Goal: Task Accomplishment & Management: Complete application form

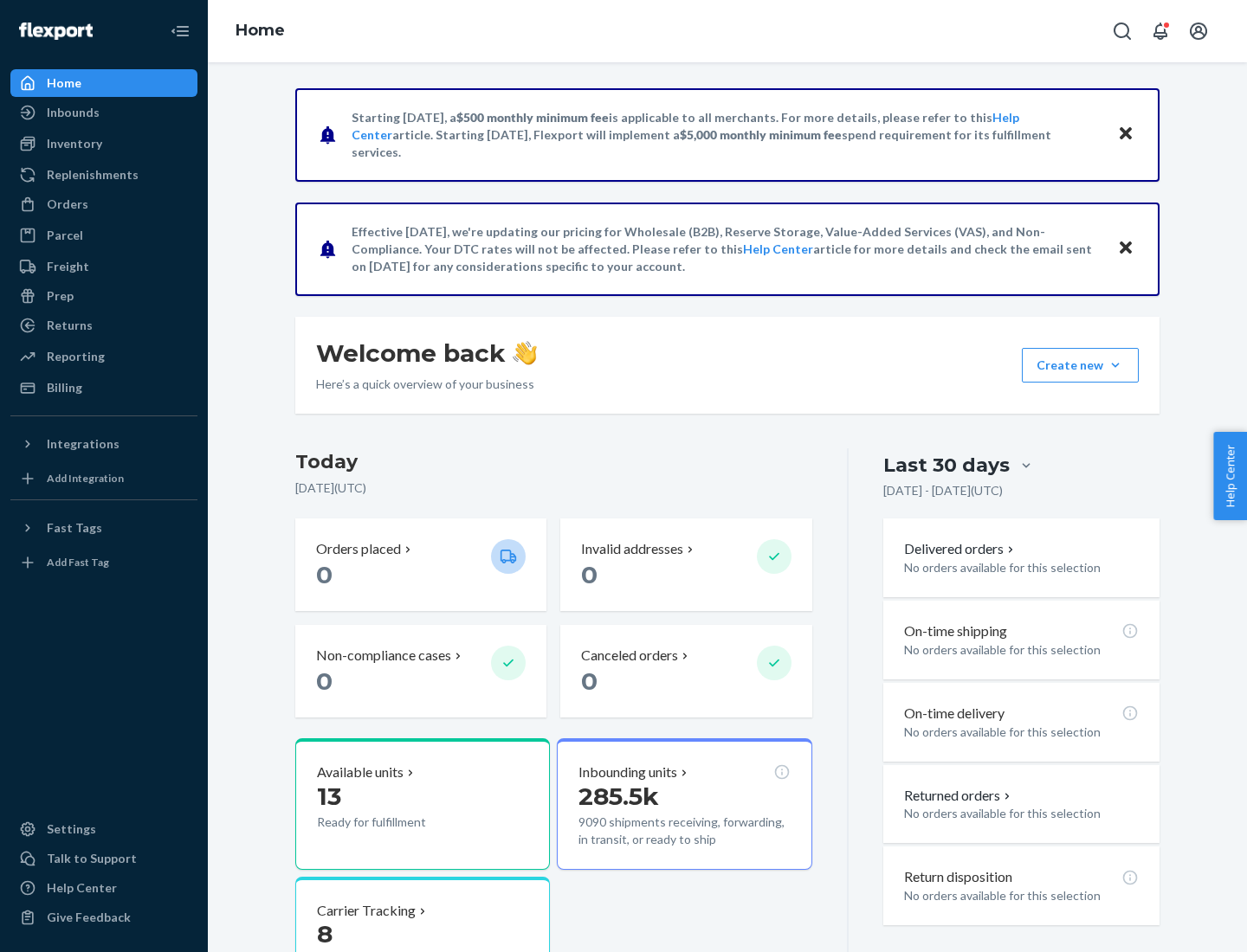
click at [1115, 365] on button "Create new Create new inbound Create new order Create new product" at bounding box center [1080, 365] width 117 height 35
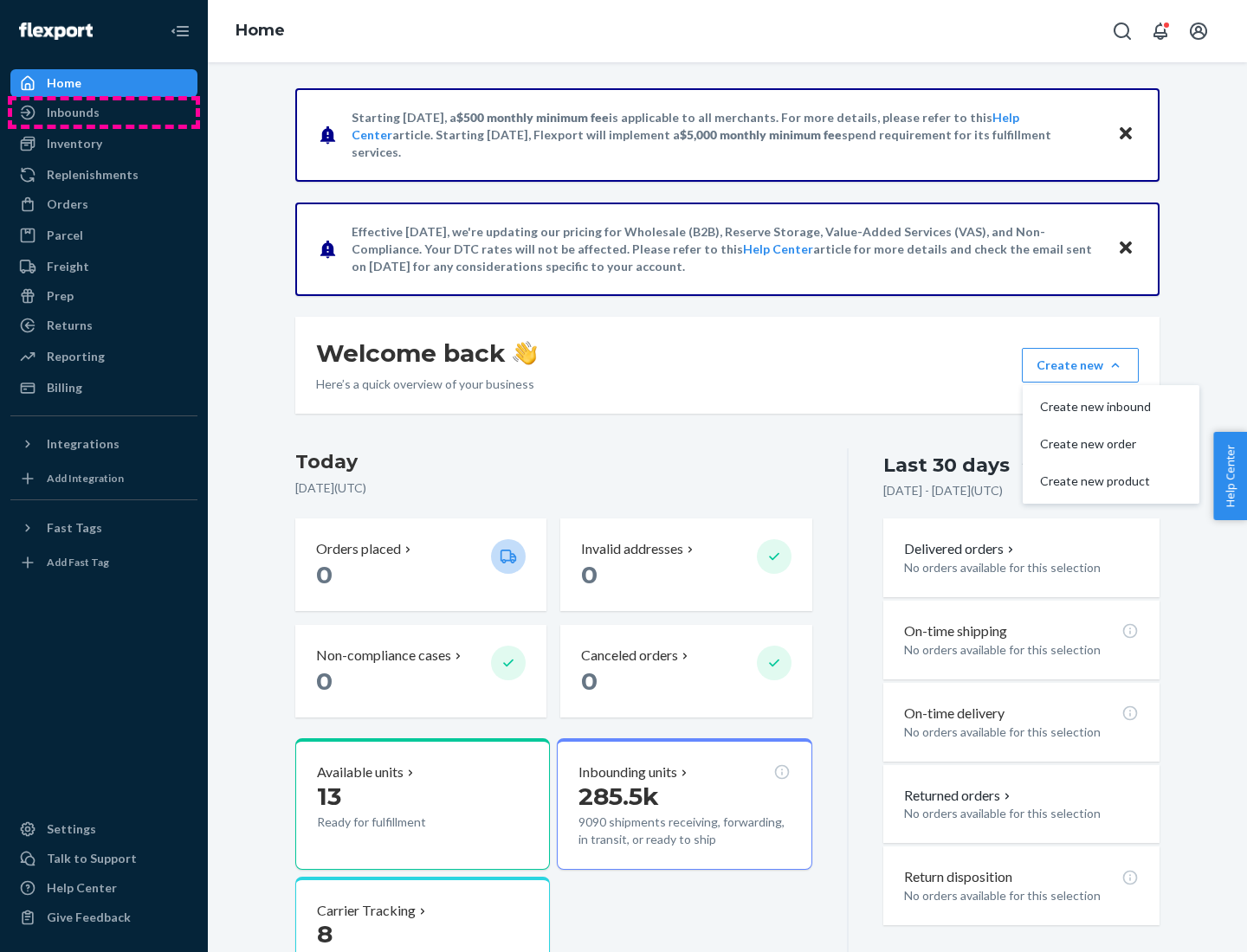
click at [104, 112] on div "Inbounds" at bounding box center [104, 112] width 184 height 24
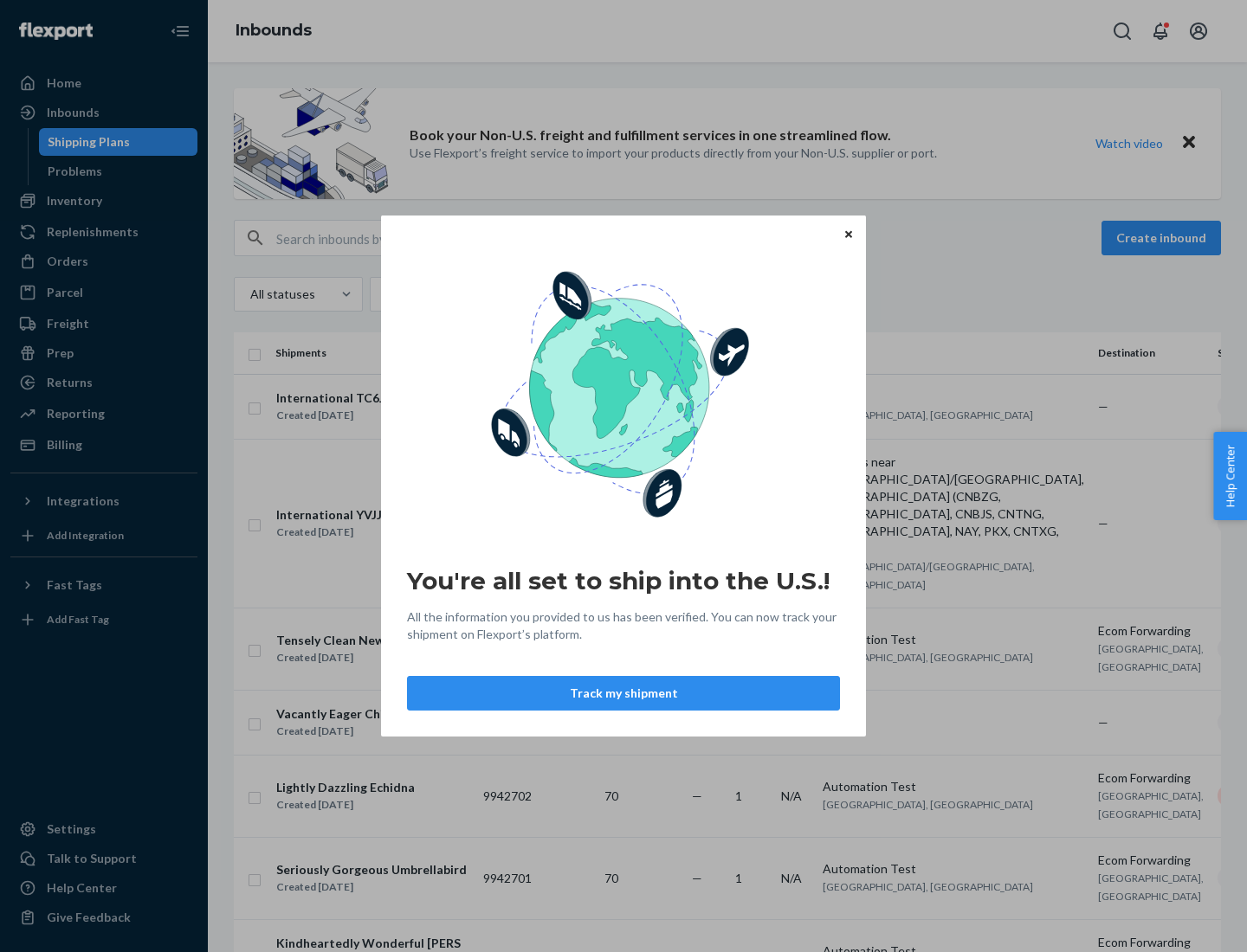
click at [104, 201] on div "You're all set to ship into the U.S.! All the information you provided to us ha…" at bounding box center [624, 476] width 1247 height 952
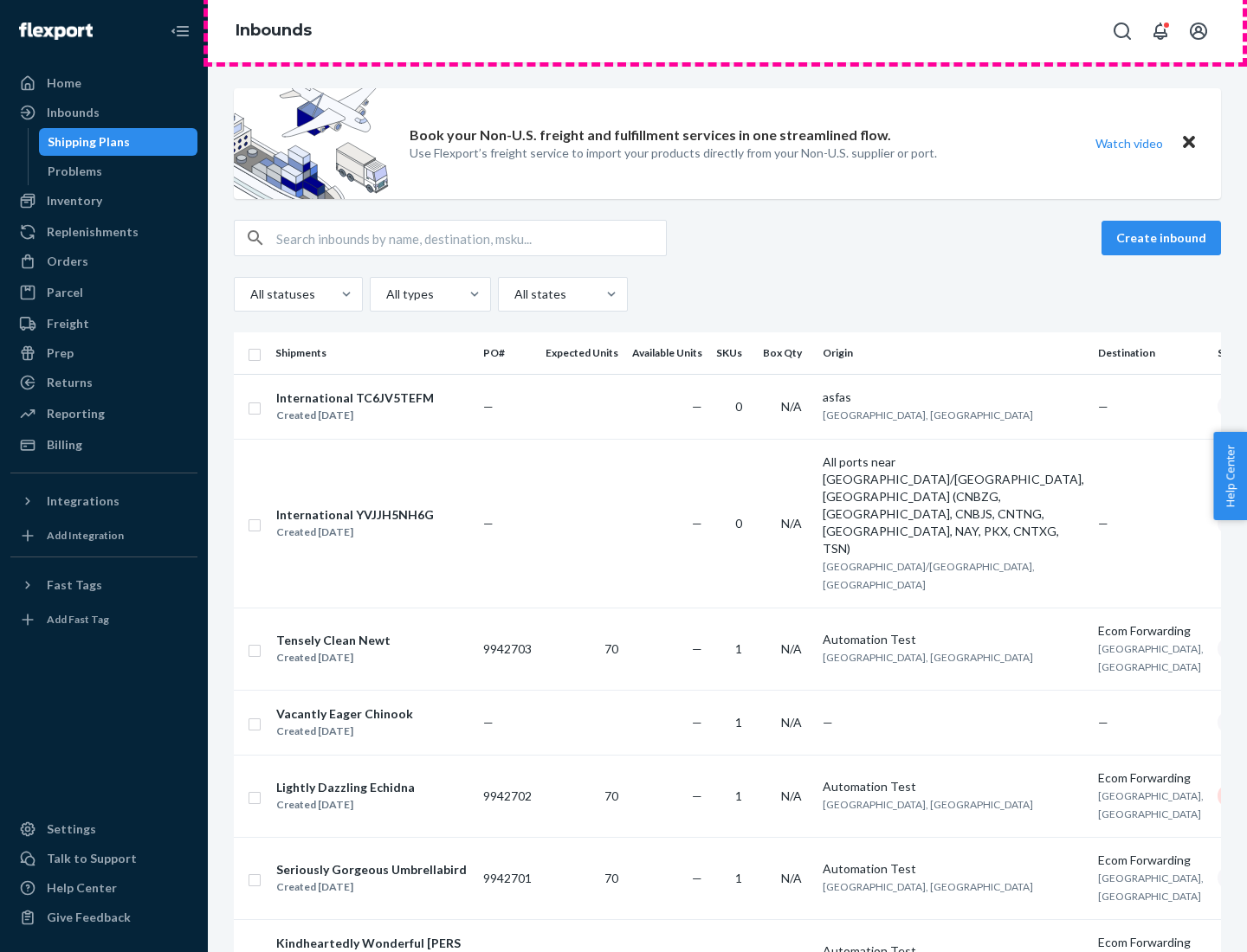
click at [727, 31] on div "Inbounds" at bounding box center [727, 31] width 1039 height 62
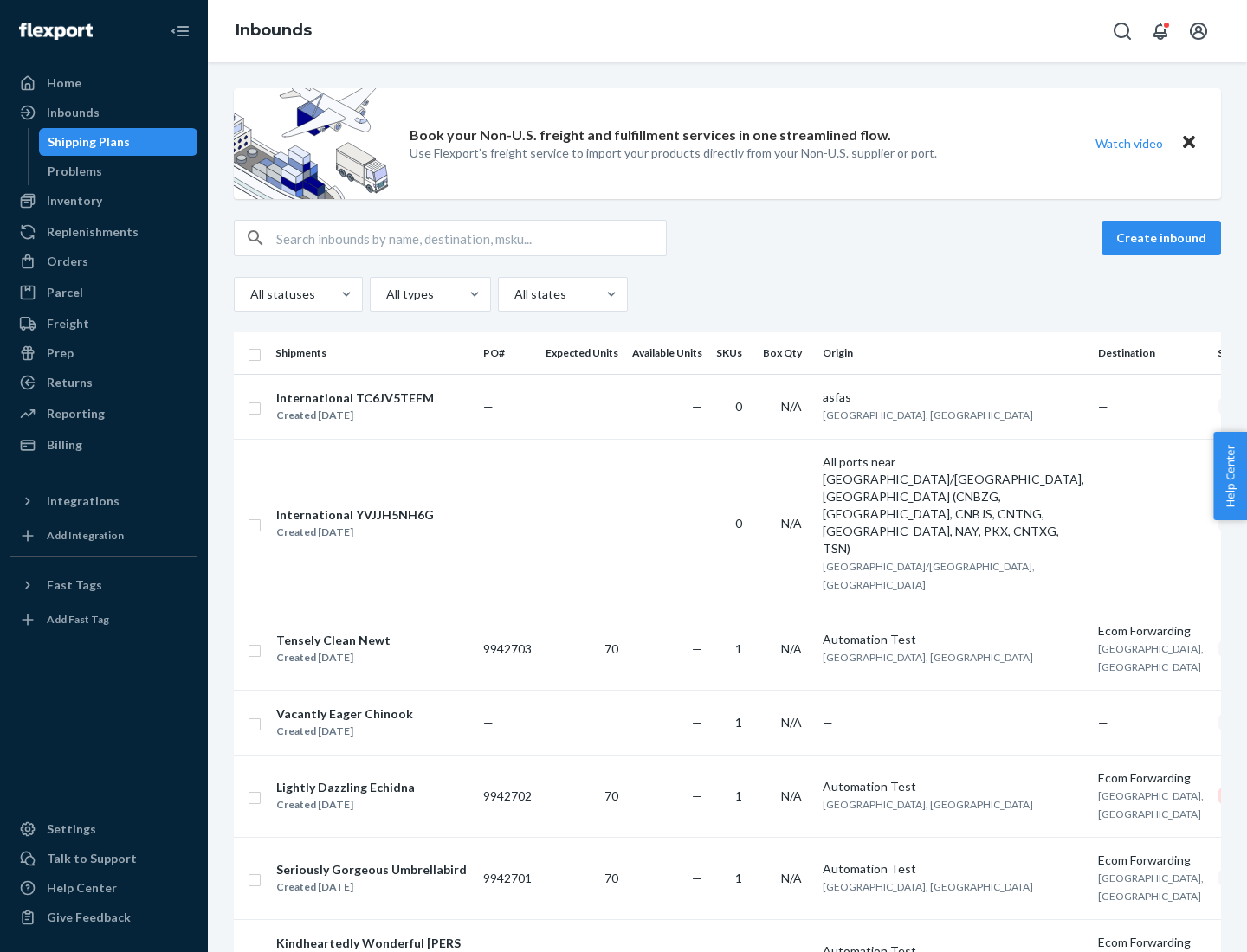
click at [727, 295] on div "All statuses All types All states" at bounding box center [727, 295] width 987 height 35
click at [85, 142] on div "Shipping Plans" at bounding box center [89, 142] width 82 height 17
click at [1164, 238] on button "Create inbound" at bounding box center [1161, 238] width 119 height 35
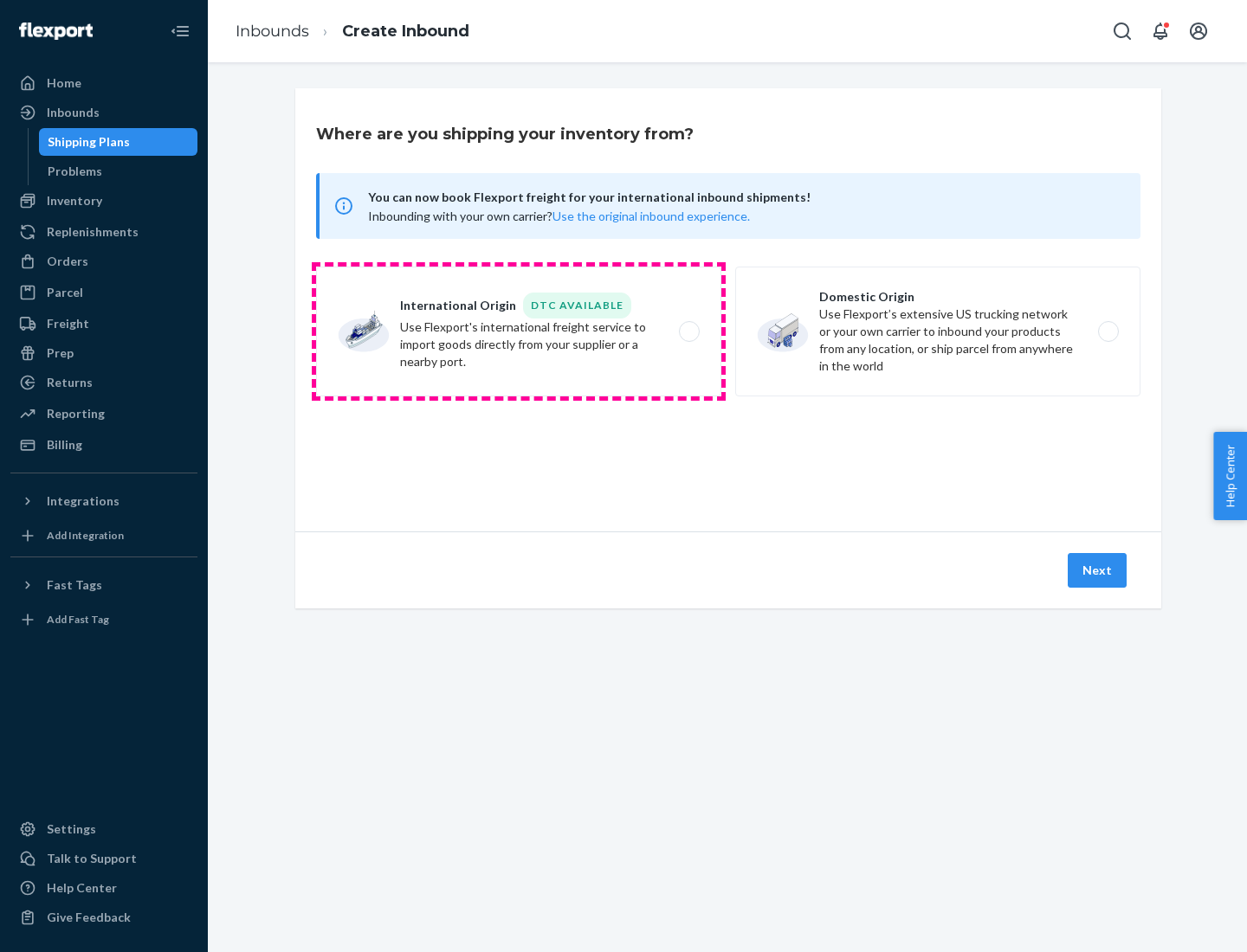
click at [519, 331] on label "International Origin DTC Available Use Flexport's international freight service…" at bounding box center [518, 331] width 405 height 130
click at [688, 331] on input "International Origin DTC Available Use Flexport's international freight service…" at bounding box center [693, 331] width 11 height 11
radio input "true"
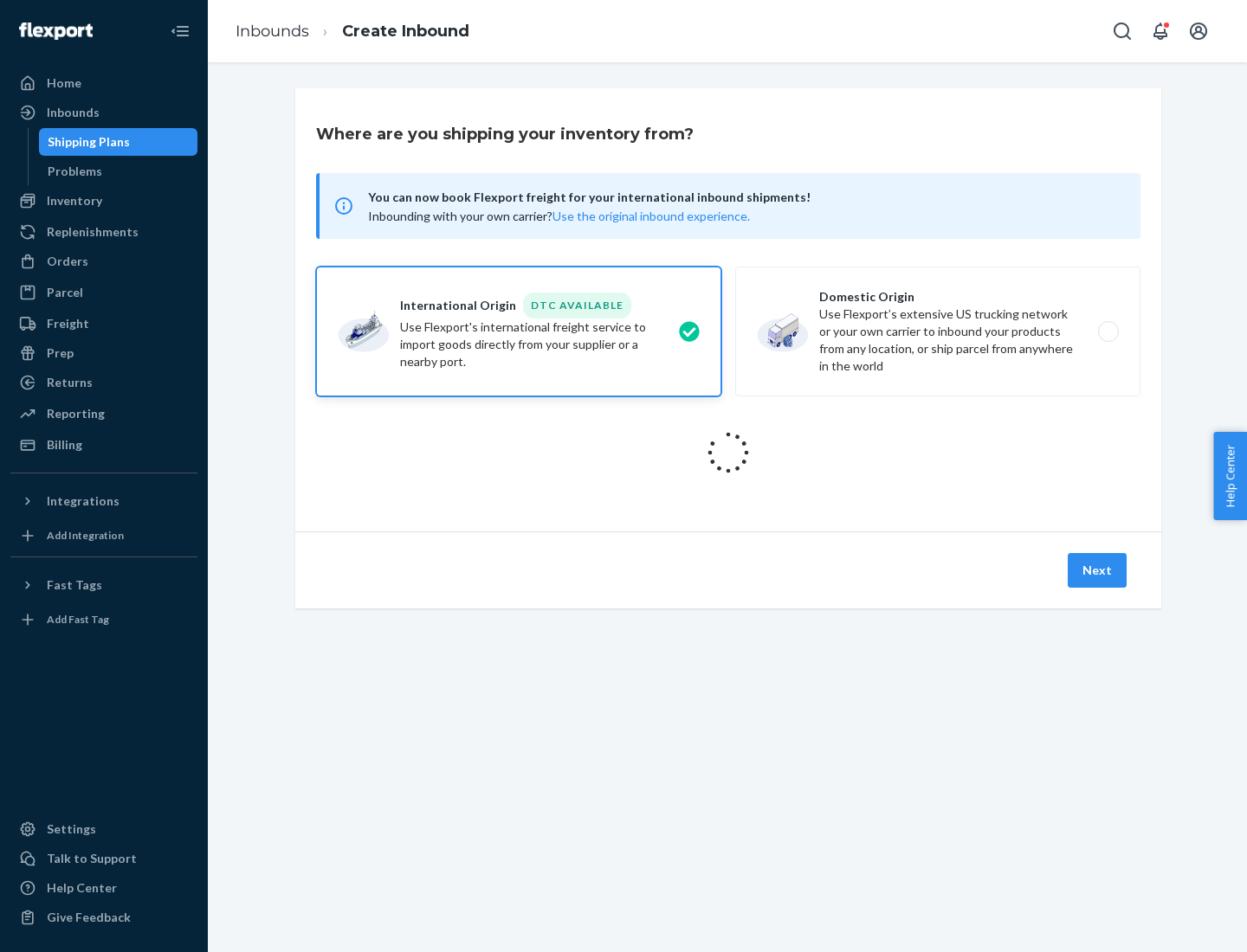
click at [728, 452] on icon at bounding box center [728, 453] width 49 height 49
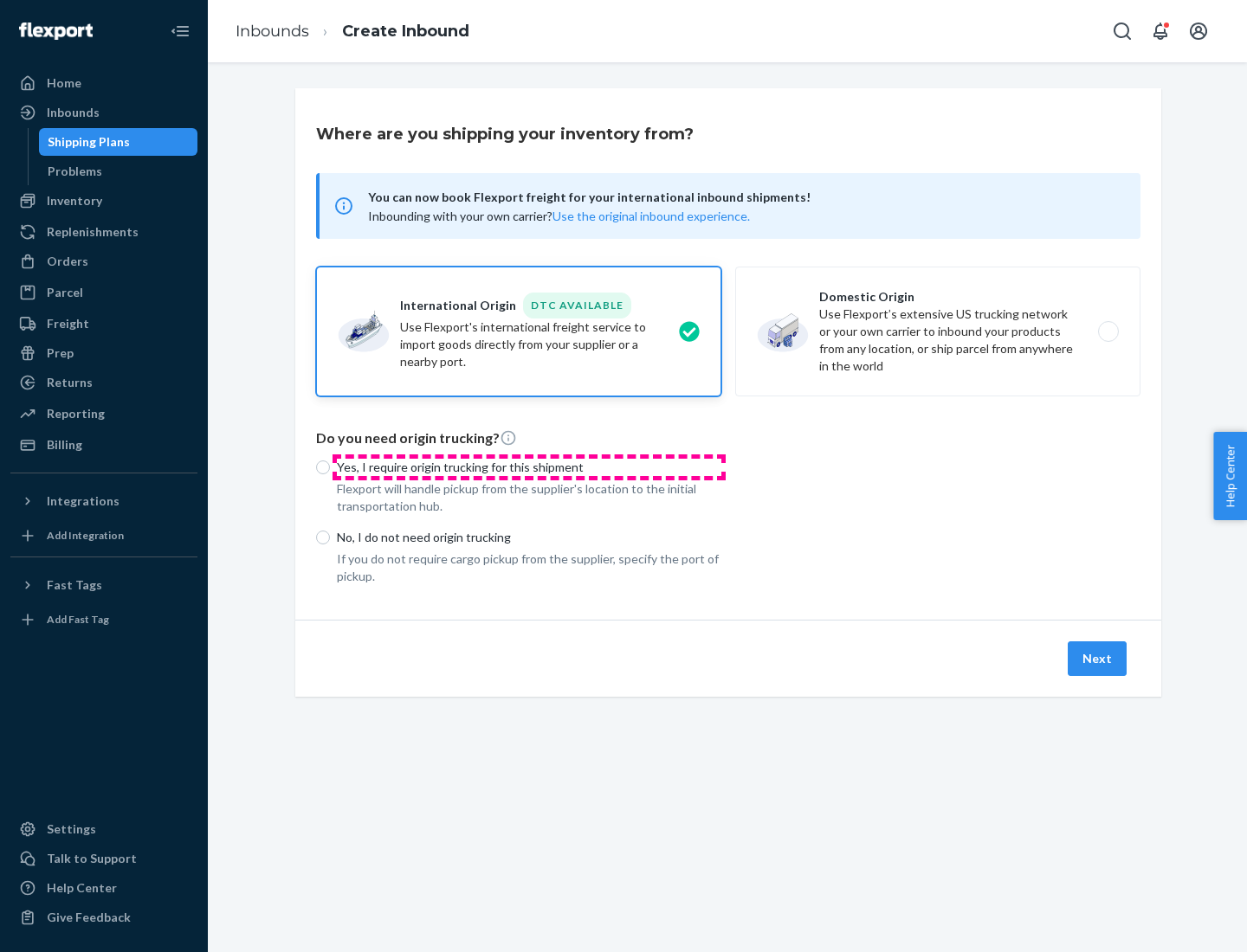
click at [529, 466] on p "Yes, I require origin trucking for this shipment" at bounding box center [528, 467] width 385 height 17
click at [330, 466] on input "Yes, I require origin trucking for this shipment" at bounding box center [323, 467] width 14 height 14
radio input "true"
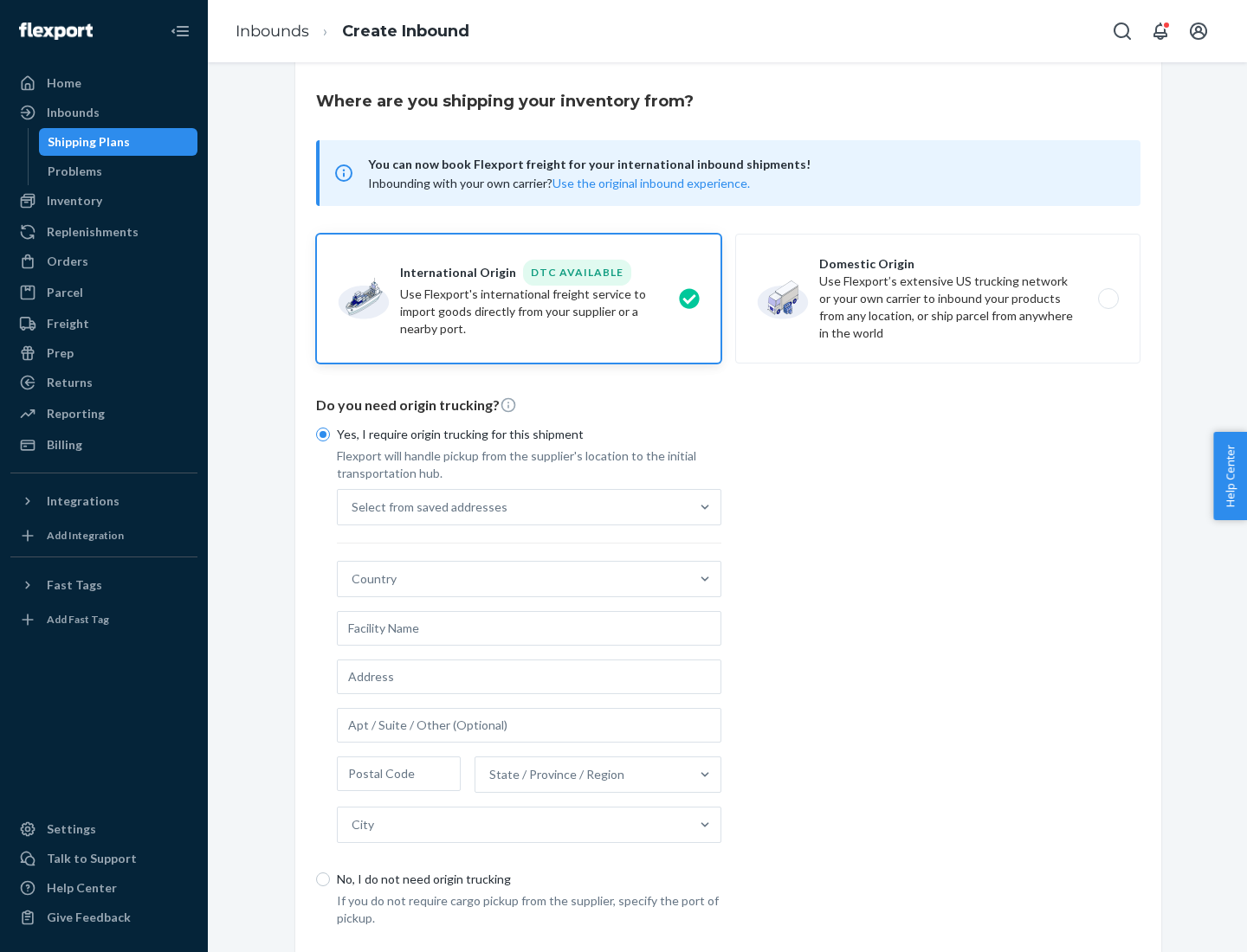
click at [514, 507] on div "Select from saved addresses" at bounding box center [513, 507] width 351 height 35
click at [353, 507] on input "Select from saved addresses" at bounding box center [352, 507] width 2 height 17
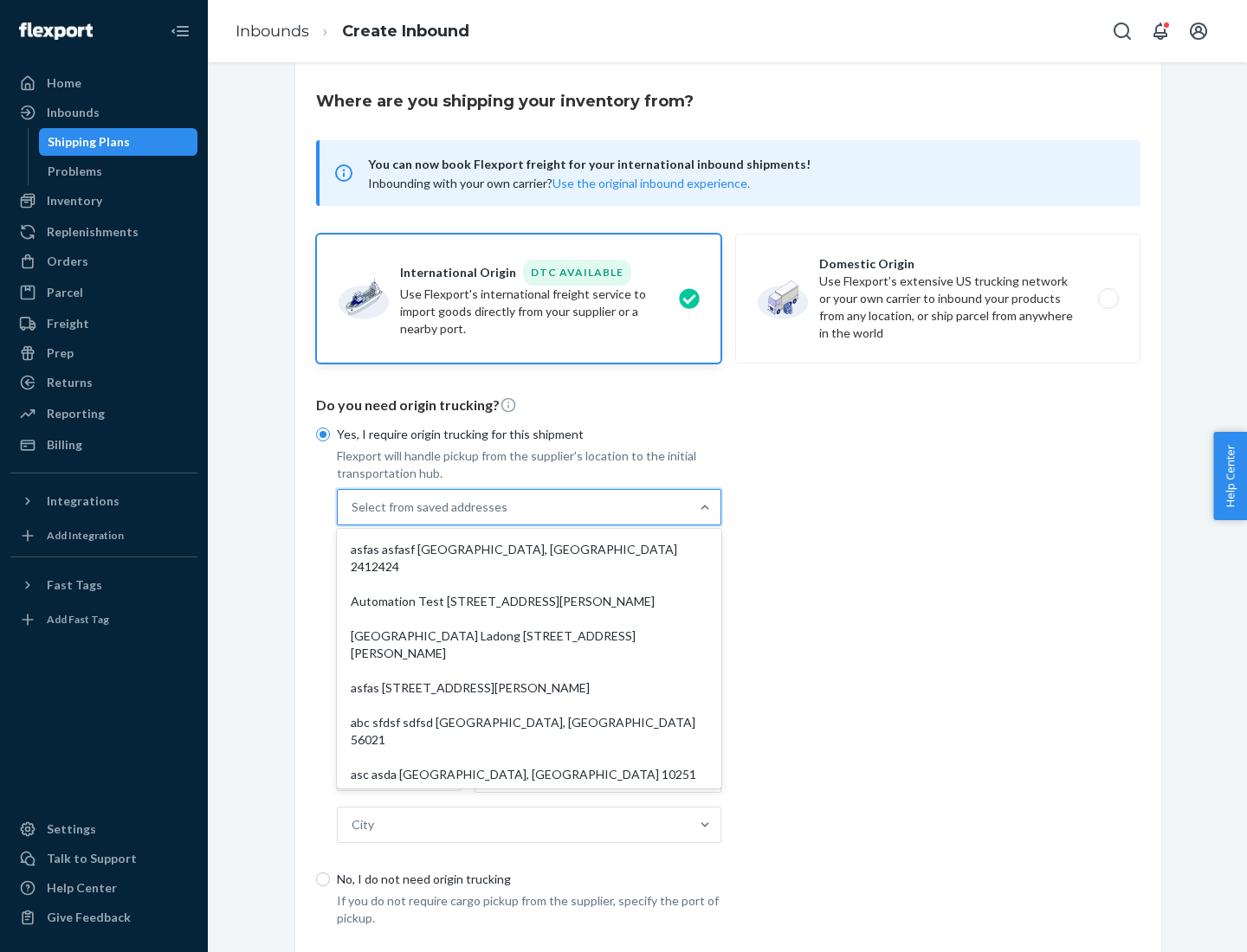
scroll to position [75, 0]
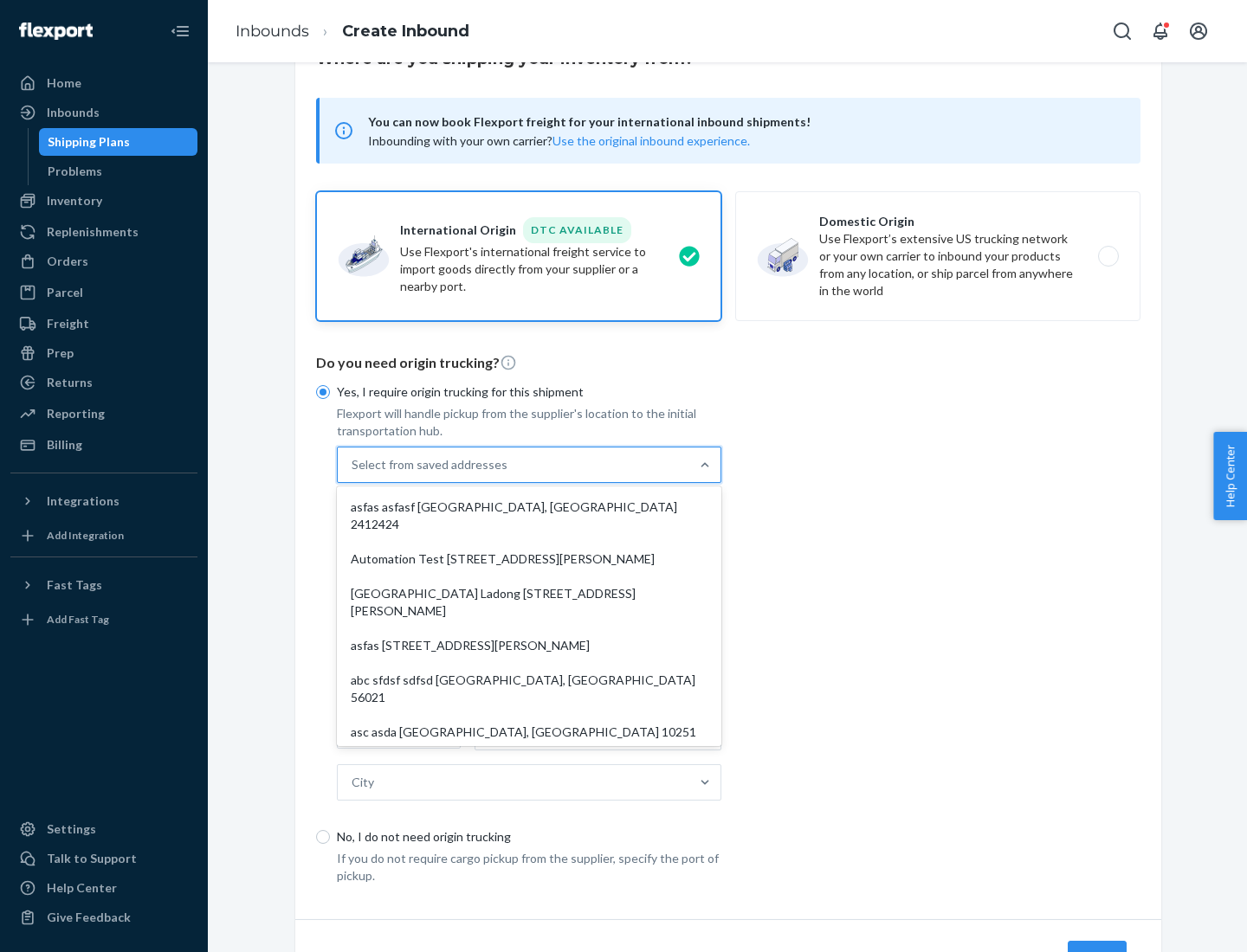
click at [529, 507] on div "asfas asfasf [GEOGRAPHIC_DATA], [GEOGRAPHIC_DATA] 2412424" at bounding box center [528, 516] width 378 height 52
click at [353, 473] on input "option asfas asfasf [GEOGRAPHIC_DATA], [GEOGRAPHIC_DATA] 2412424 focused, 1 of …" at bounding box center [352, 465] width 2 height 17
type input "asfas"
type input "asfasf"
type input "2412424"
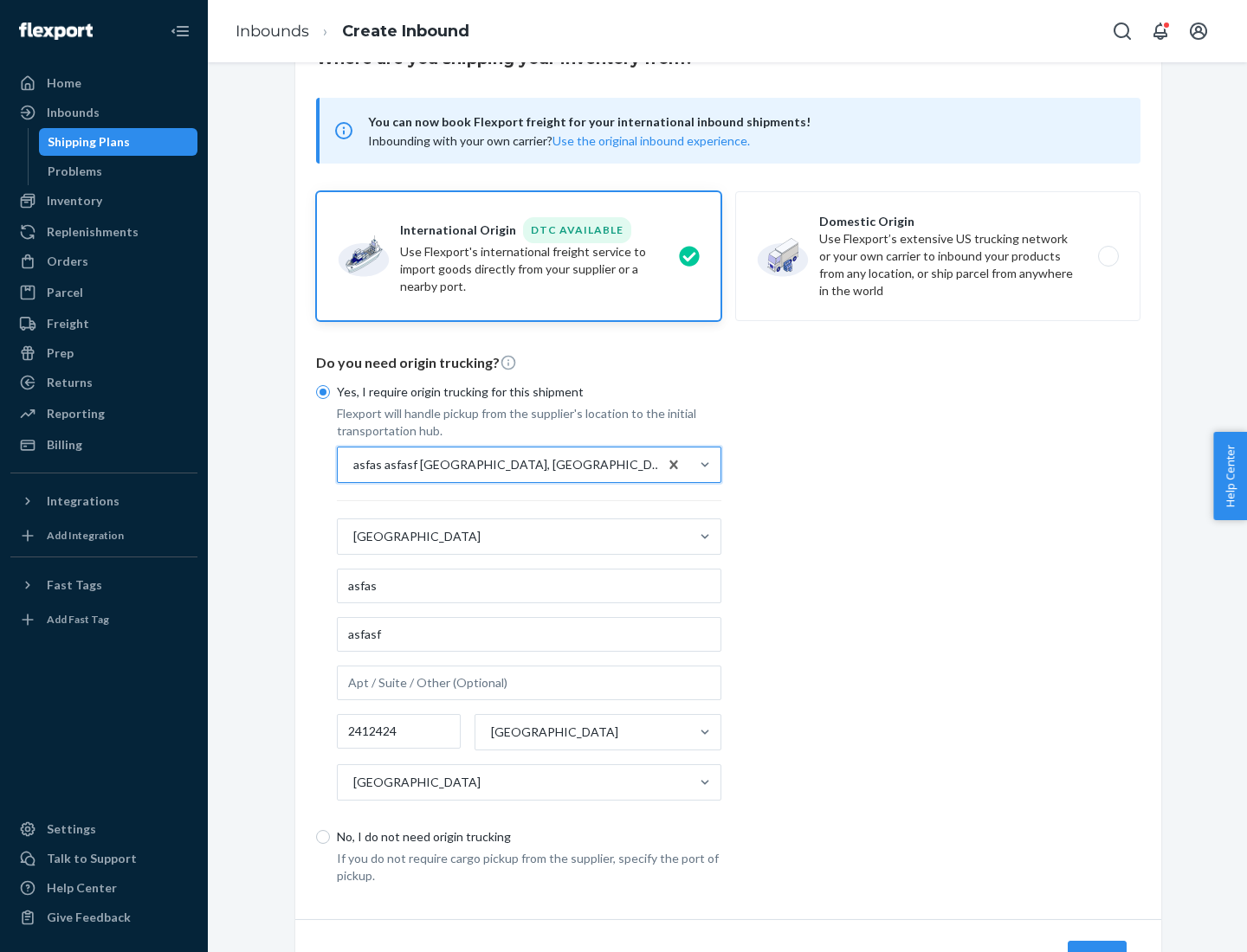
scroll to position [161, 0]
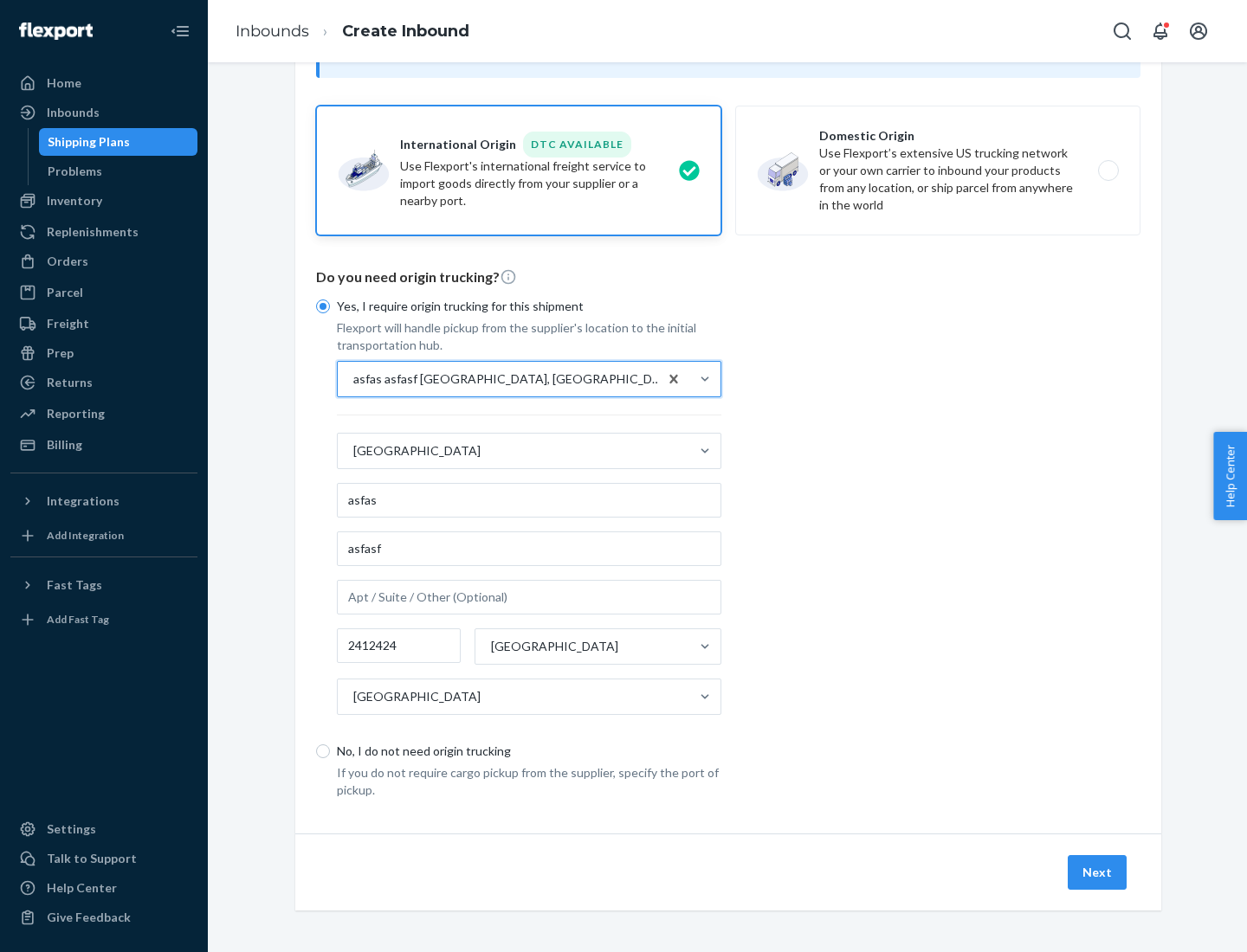
click at [1098, 872] on button "Next" at bounding box center [1097, 873] width 59 height 35
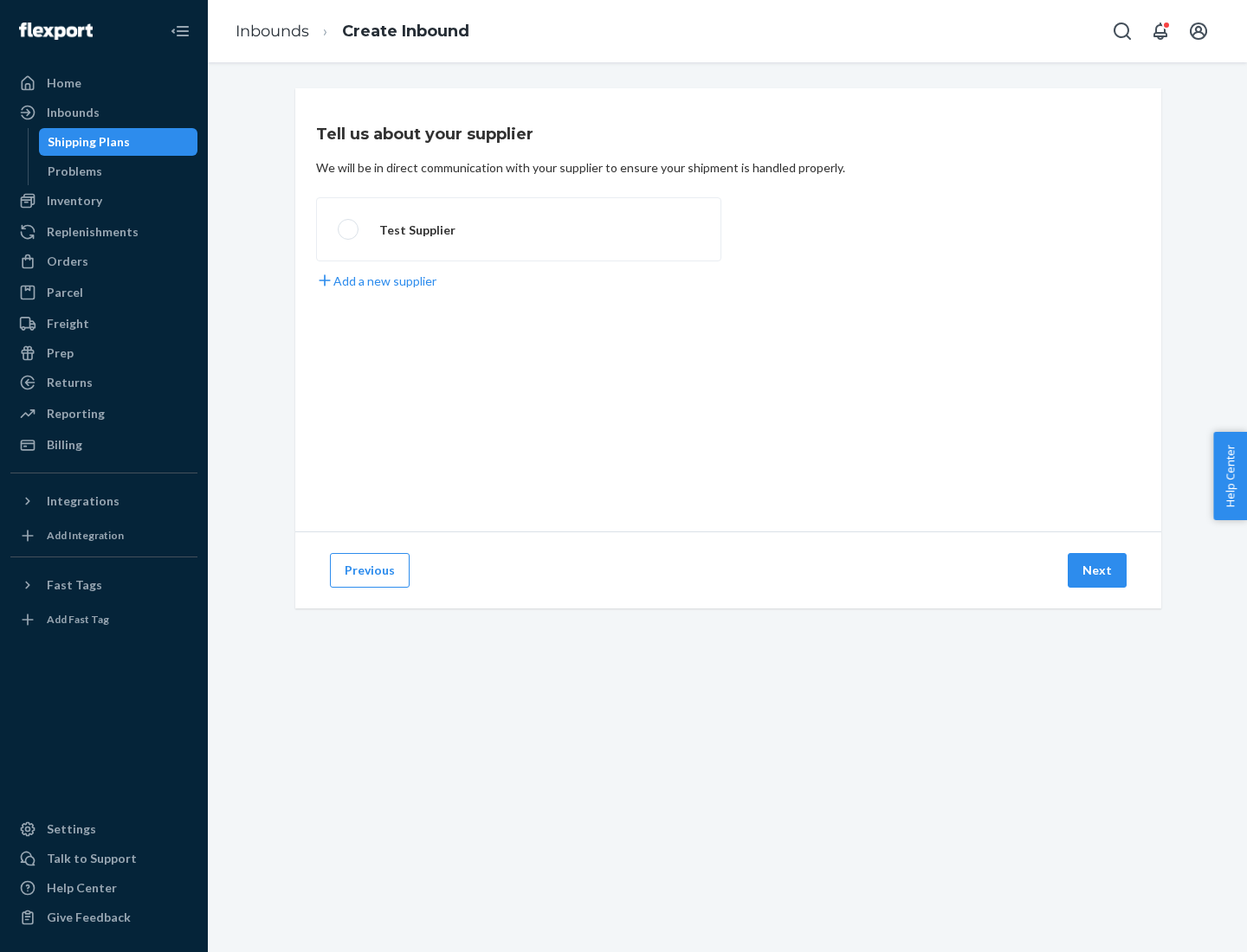
click at [519, 229] on label "Test Supplier" at bounding box center [518, 228] width 405 height 64
click at [349, 229] on input "Test Supplier" at bounding box center [343, 229] width 11 height 11
radio input "true"
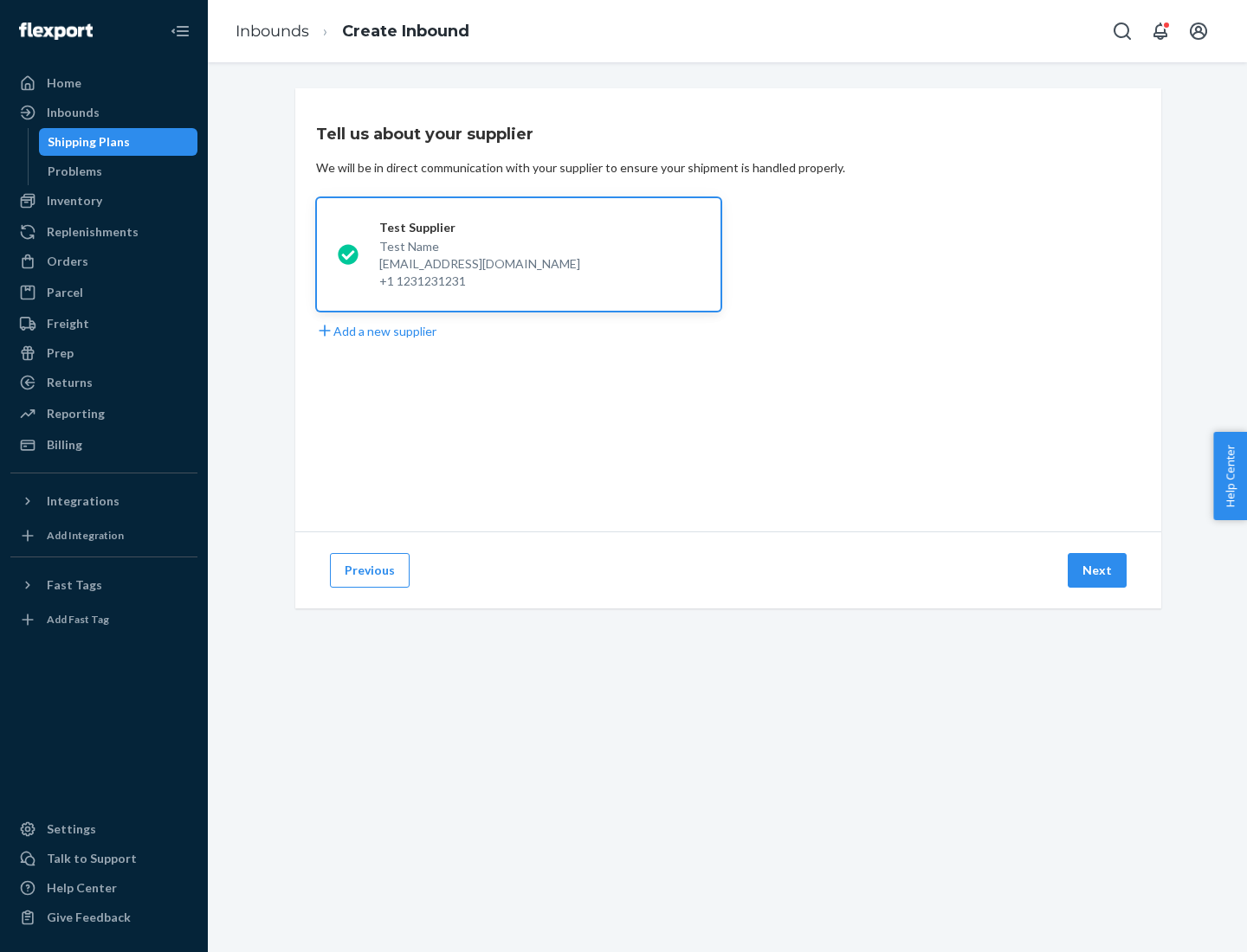
click at [1098, 570] on button "Next" at bounding box center [1097, 571] width 59 height 35
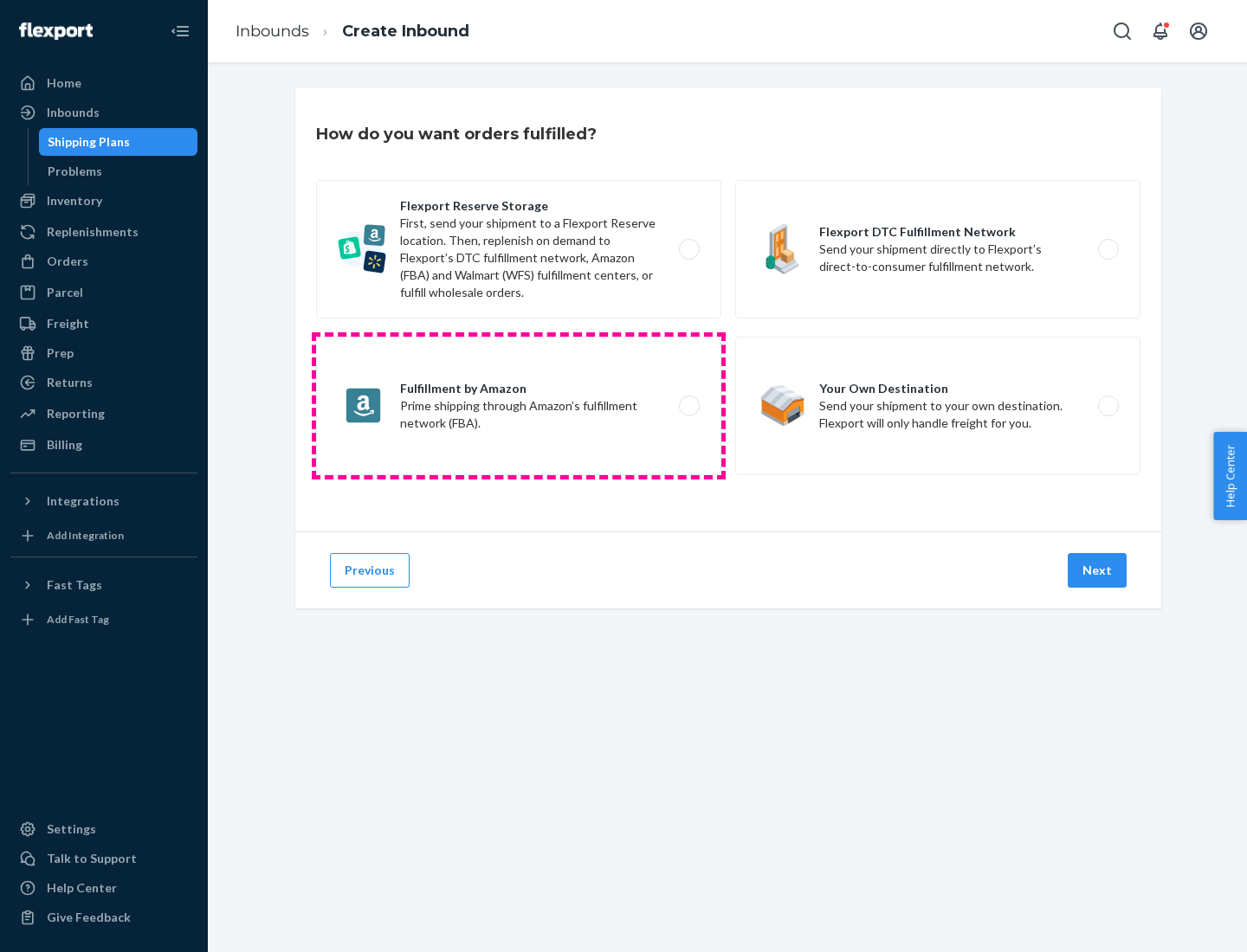
click at [519, 406] on label "Fulfillment by Amazon Prime shipping through Amazon’s fulfillment network (FBA)." at bounding box center [518, 405] width 405 height 139
click at [688, 406] on input "Fulfillment by Amazon Prime shipping through Amazon’s fulfillment network (FBA)." at bounding box center [693, 406] width 11 height 11
radio input "true"
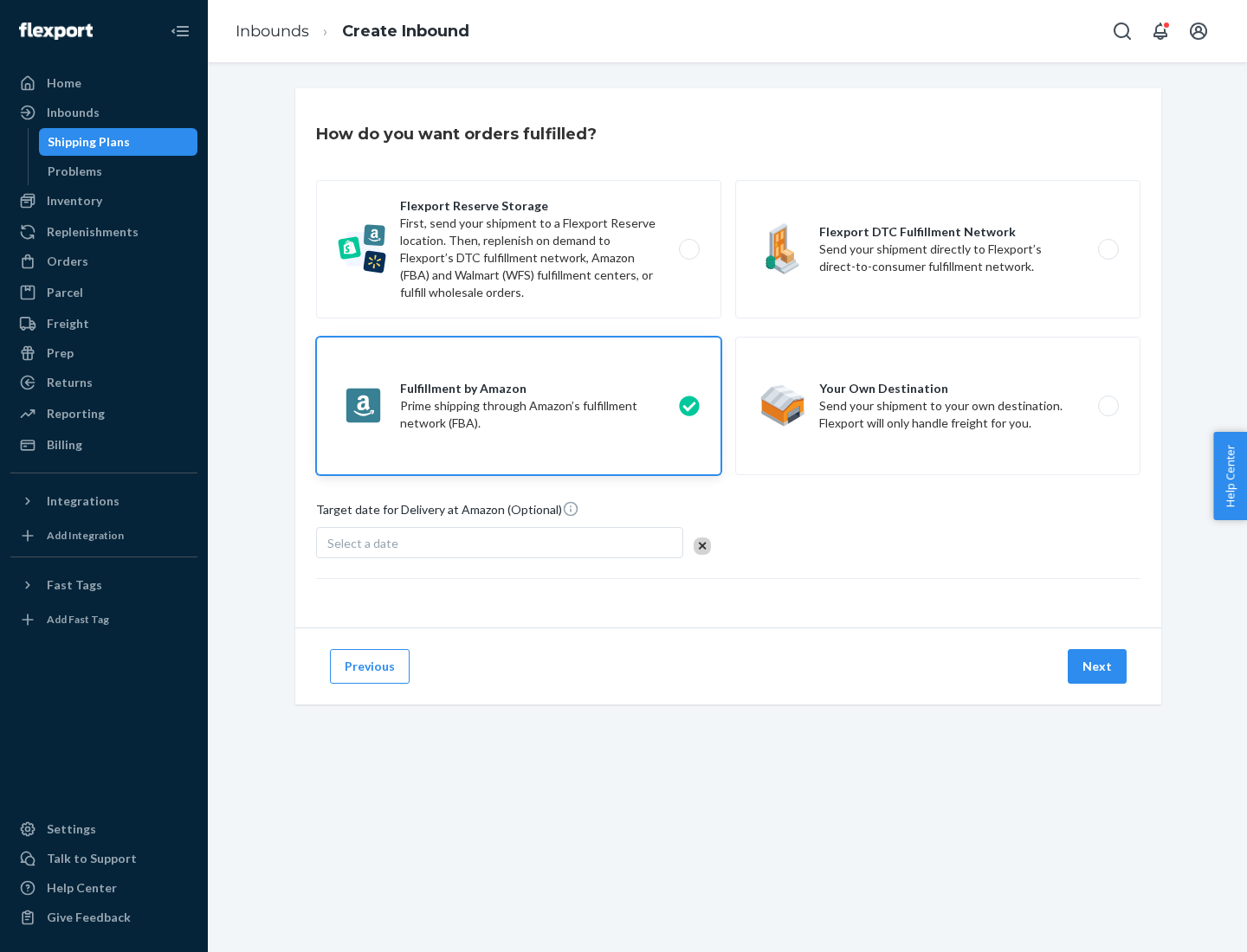
click at [1098, 667] on button "Next" at bounding box center [1097, 667] width 59 height 35
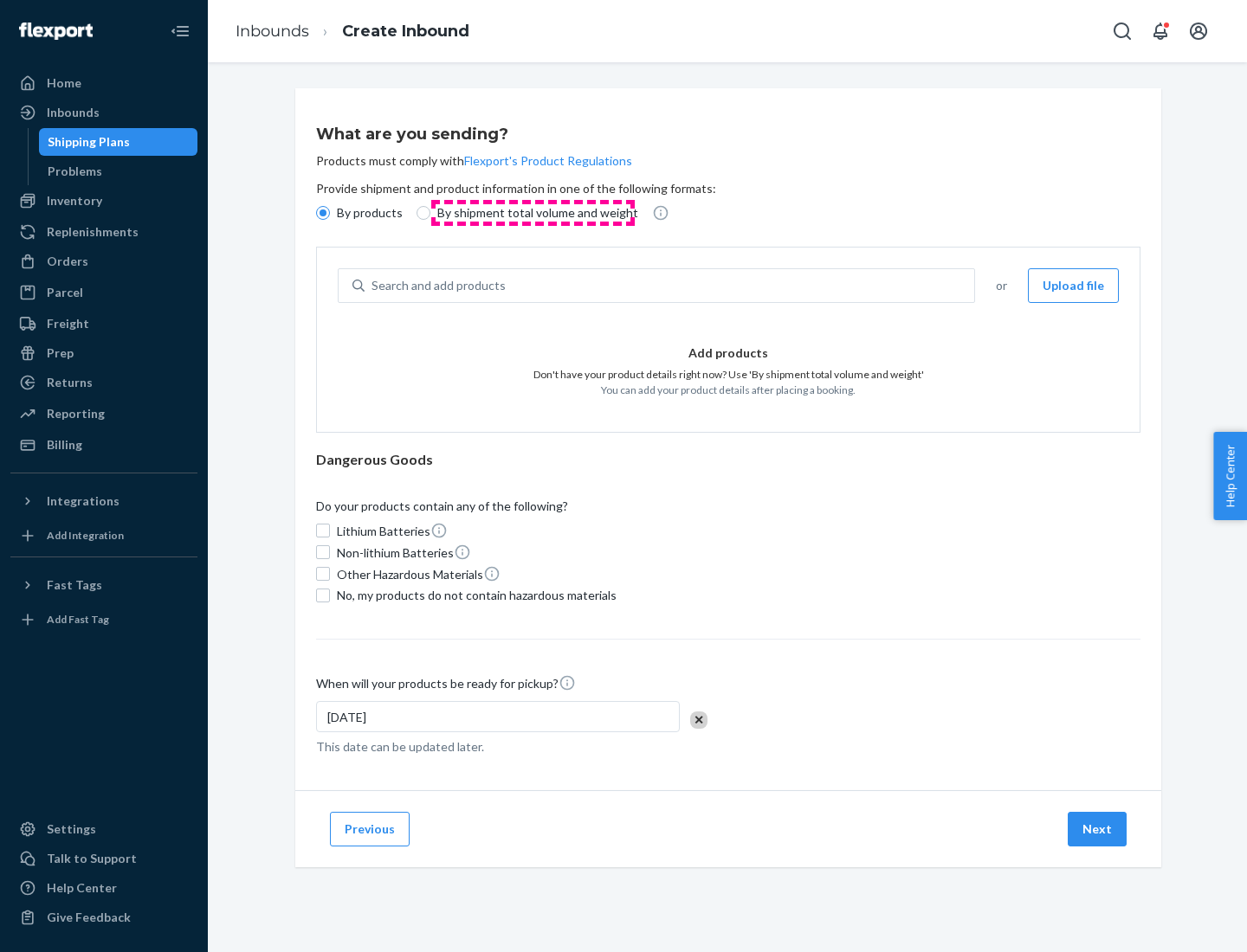
click at [533, 213] on p "By shipment total volume and weight" at bounding box center [537, 213] width 201 height 17
click at [431, 213] on input "By shipment total volume and weight" at bounding box center [424, 213] width 14 height 14
radio input "true"
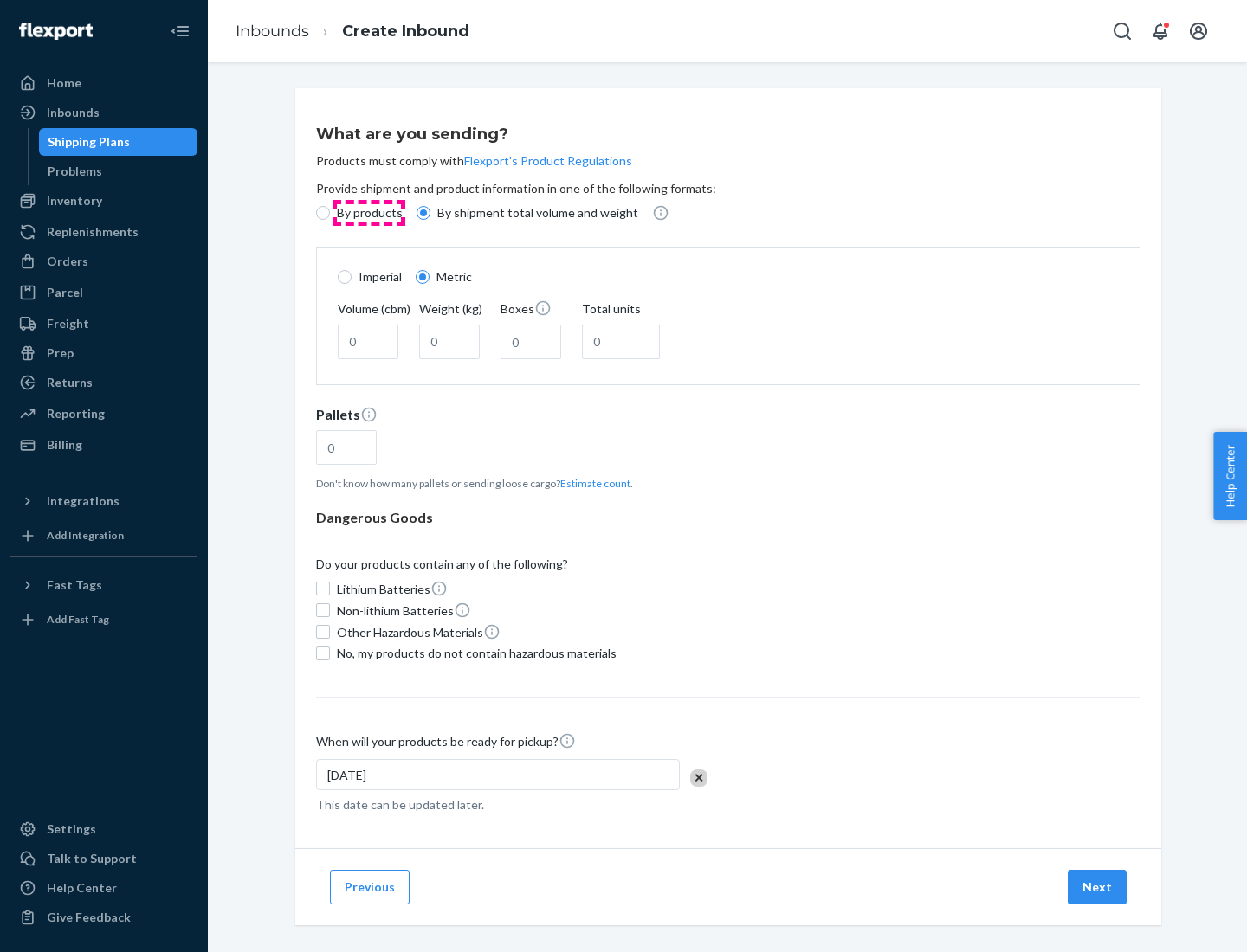
click at [368, 213] on p "By products" at bounding box center [369, 213] width 65 height 17
click at [330, 213] on input "By products" at bounding box center [323, 213] width 14 height 14
radio input "true"
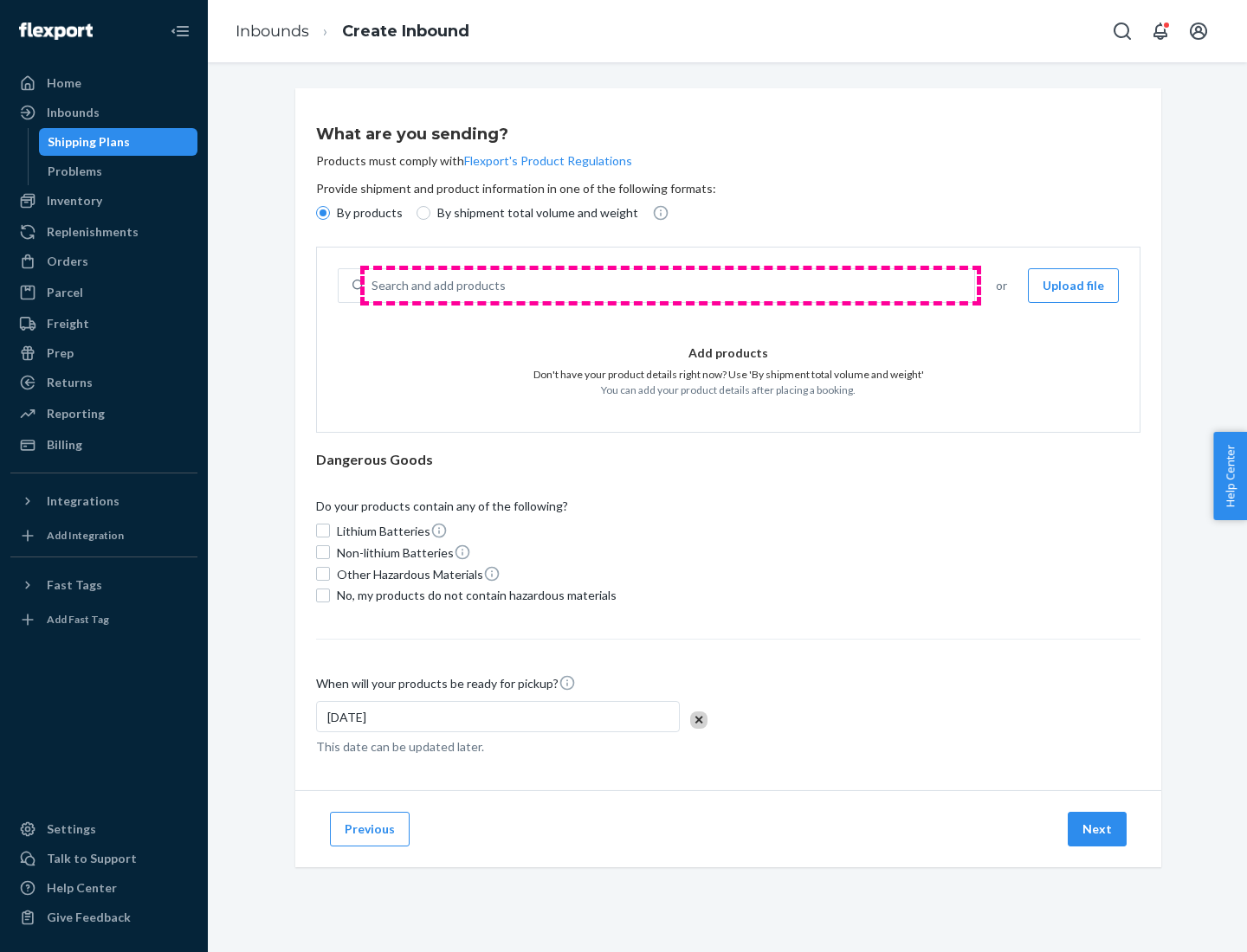
click at [671, 286] on div "Search and add products" at bounding box center [669, 286] width 610 height 31
click at [373, 286] on input "Search and add products" at bounding box center [372, 286] width 2 height 17
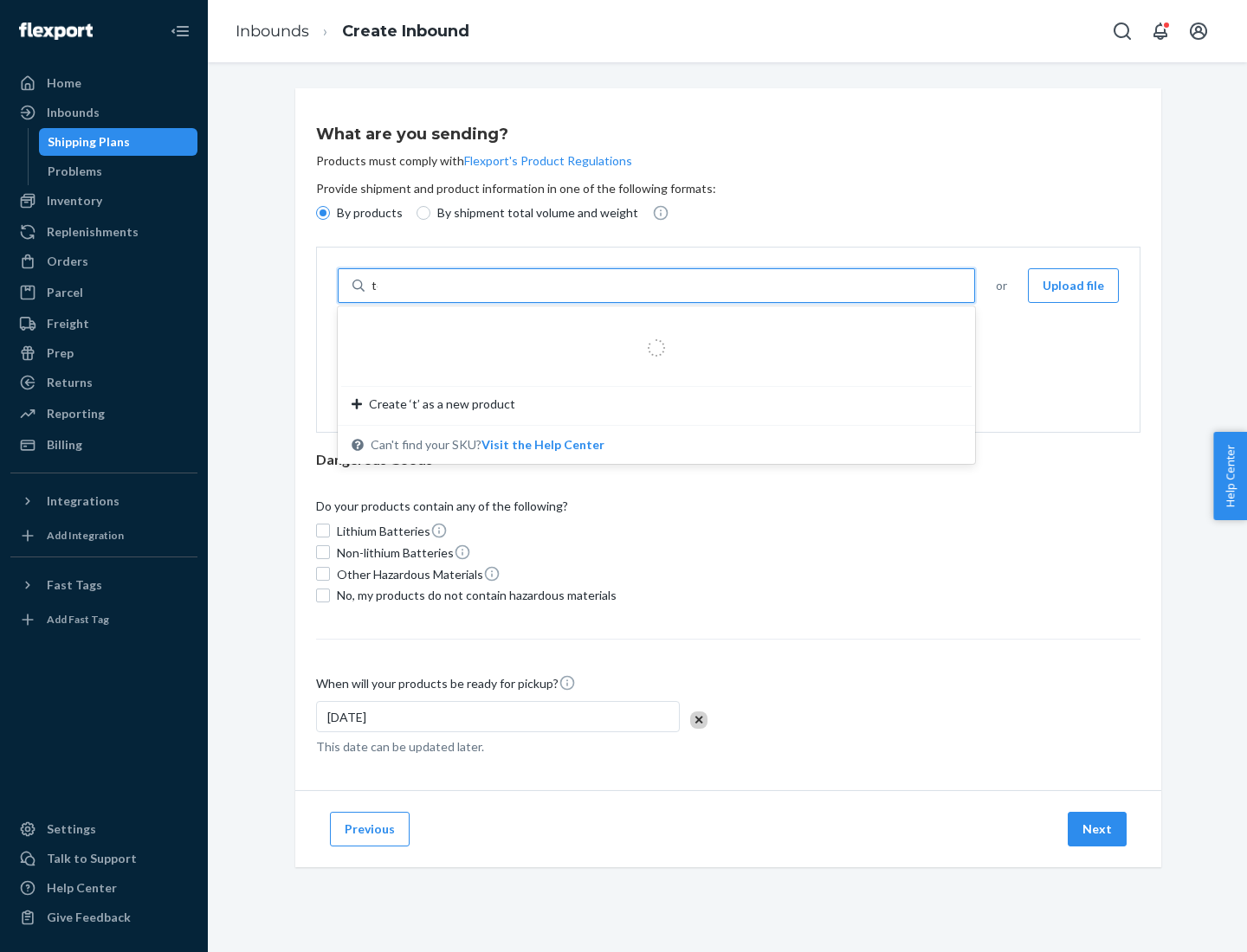
type input "test"
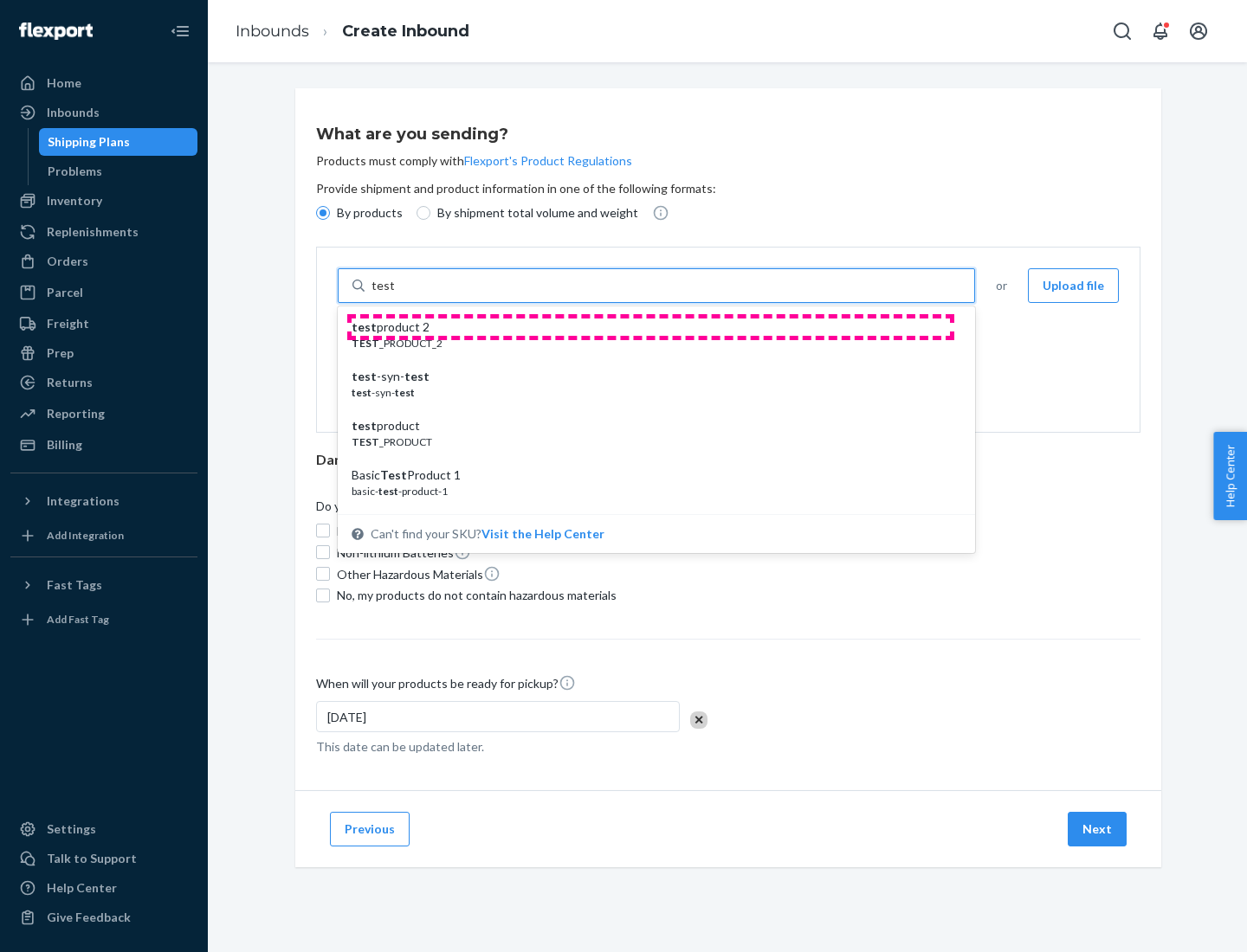
click at [651, 327] on div "test product 2" at bounding box center [649, 327] width 596 height 17
click at [394, 295] on input "test" at bounding box center [383, 286] width 23 height 17
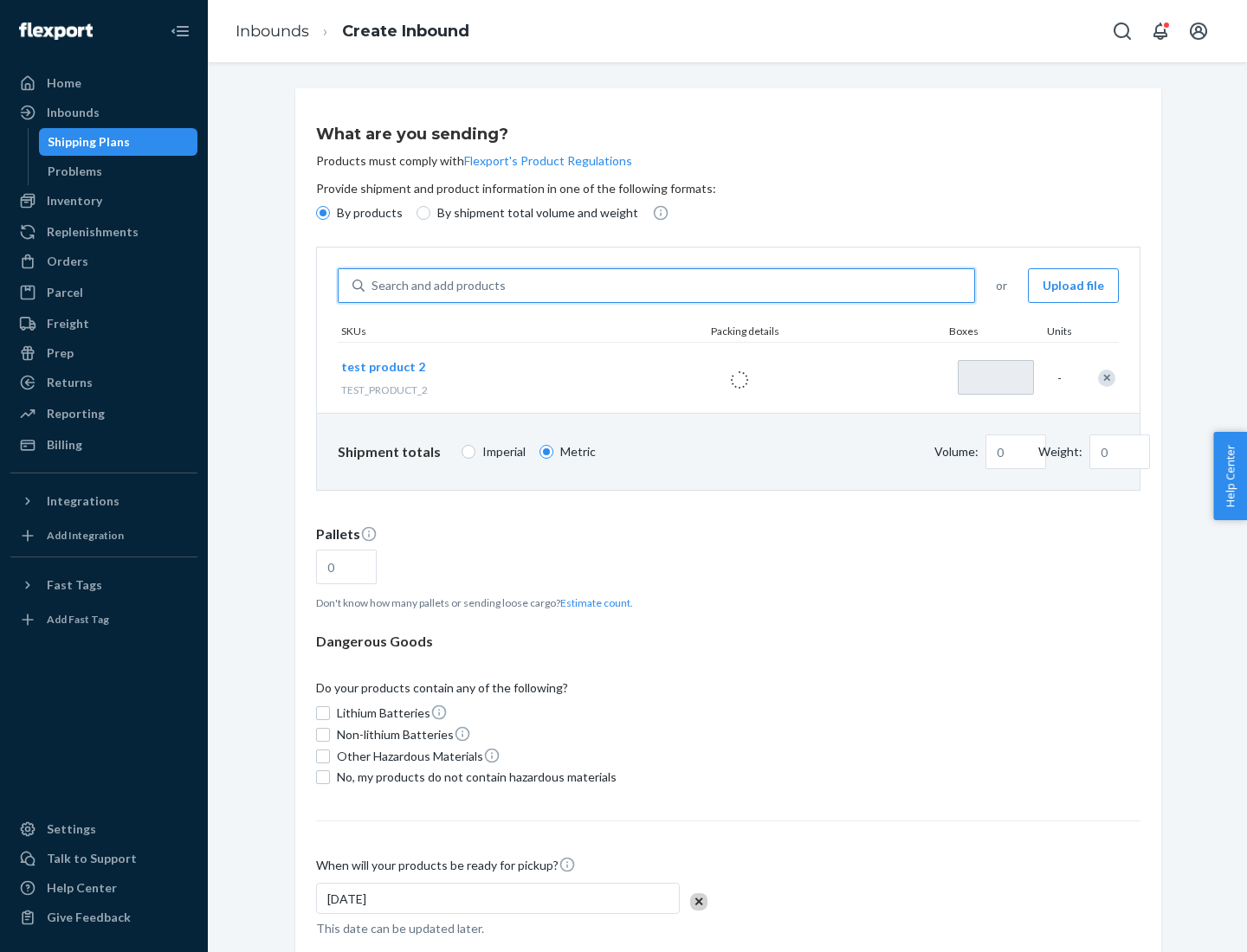
type input "1"
type input "0.02"
type input "22.23"
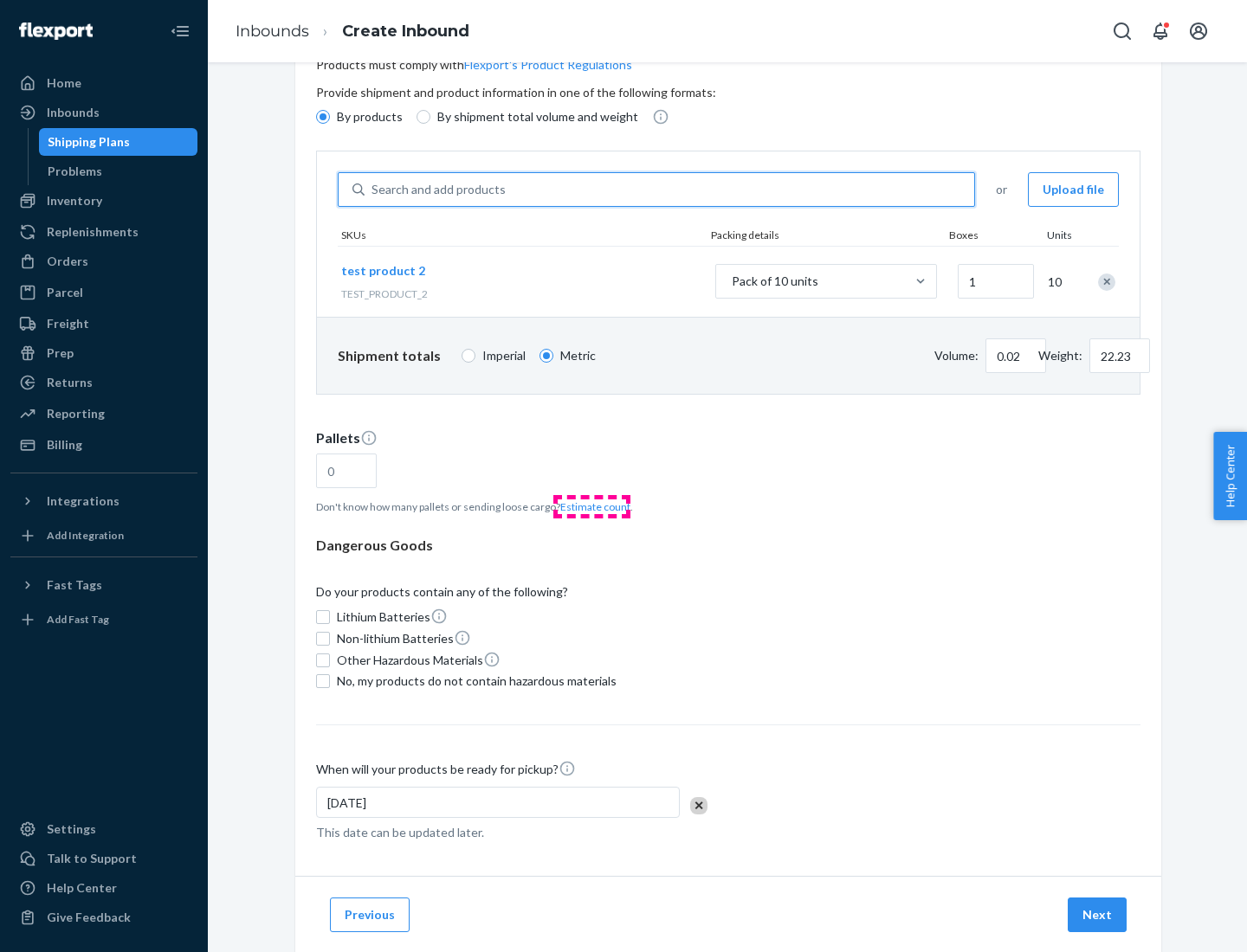
click at [591, 507] on button "Estimate count" at bounding box center [595, 507] width 70 height 15
type input "1"
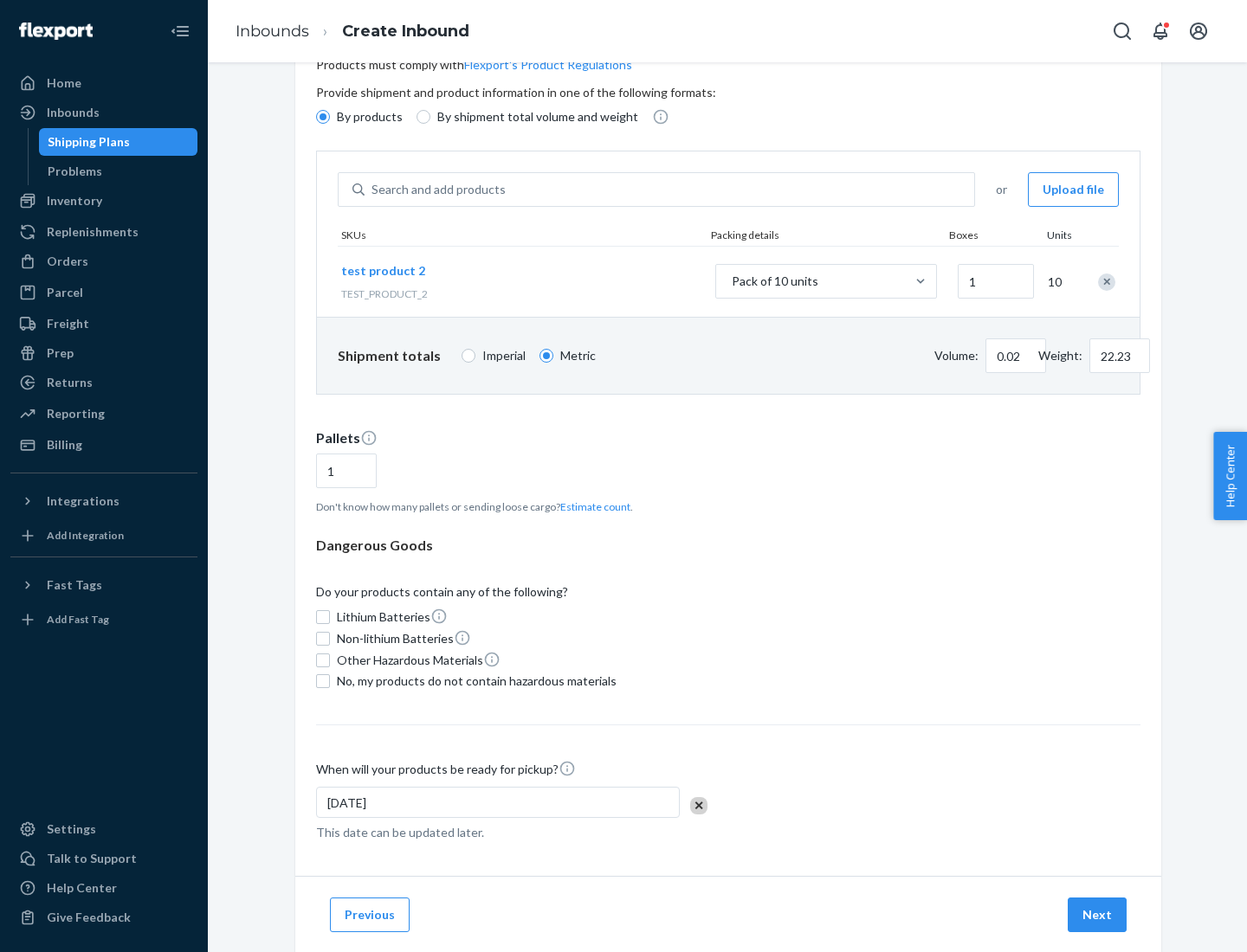
scroll to position [139, 0]
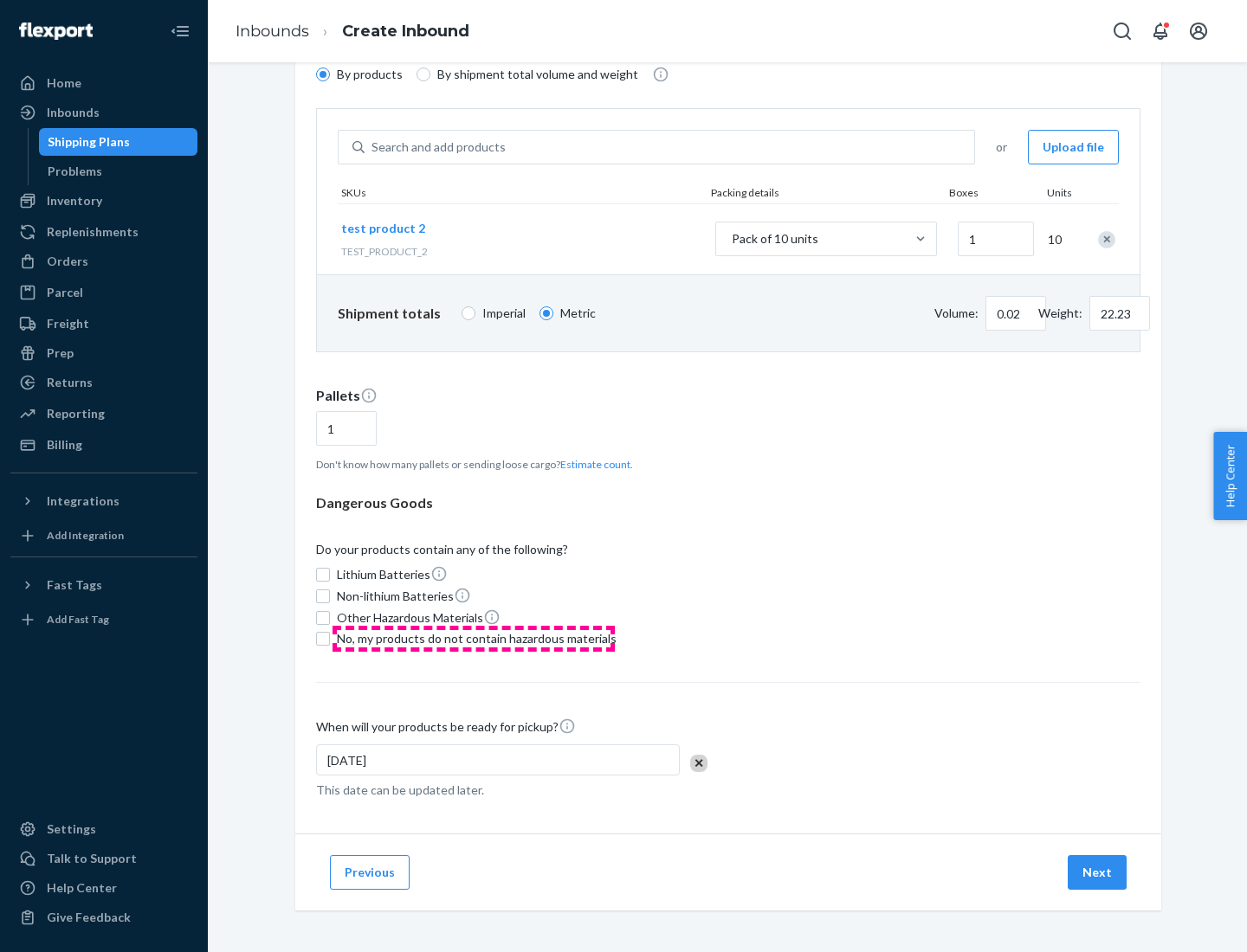
click at [474, 639] on span "No, my products do not contain hazardous materials" at bounding box center [476, 639] width 280 height 17
click at [330, 639] on input "No, my products do not contain hazardous materials" at bounding box center [323, 639] width 14 height 14
checkbox input "true"
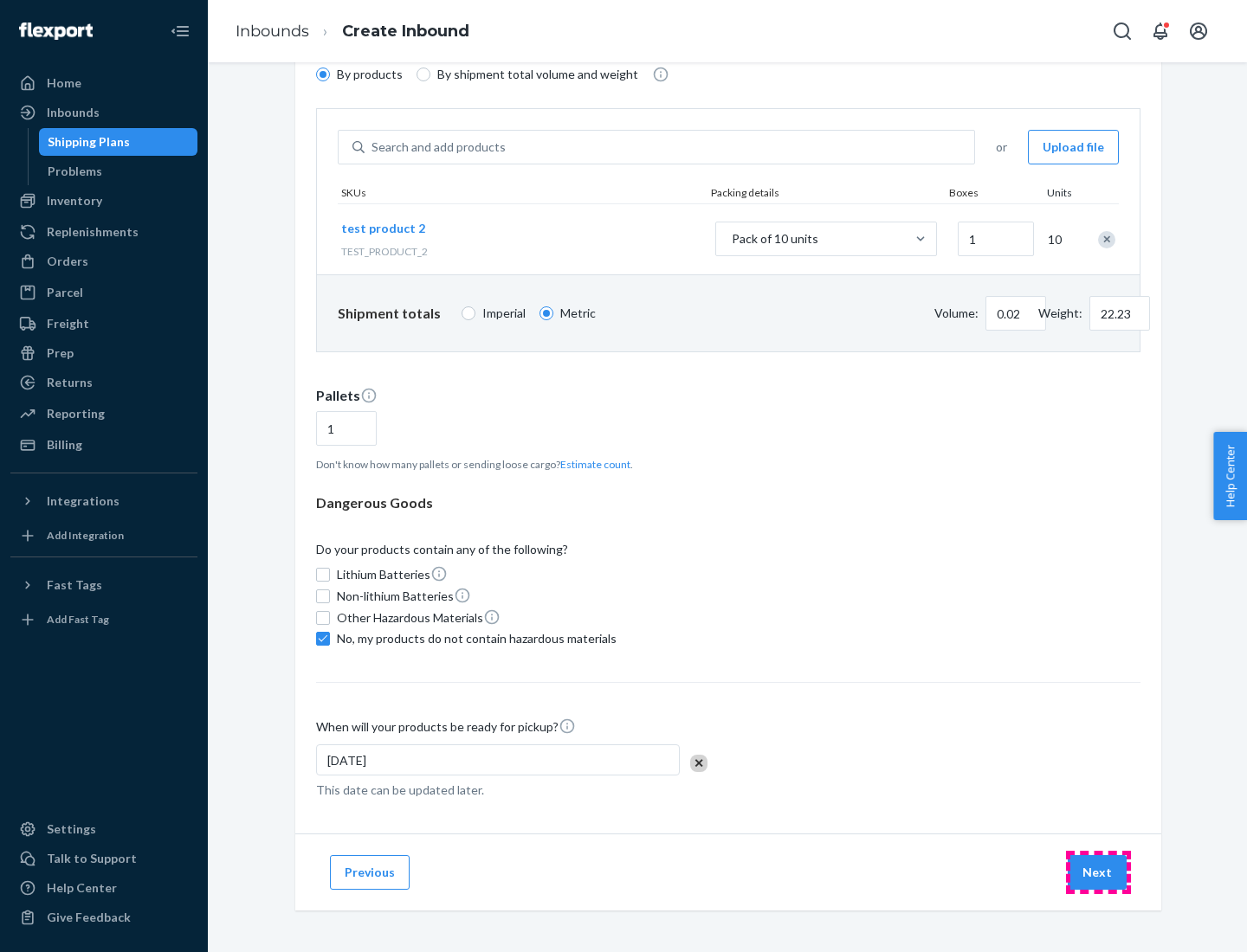
click at [1098, 873] on button "Next" at bounding box center [1097, 873] width 59 height 35
